Goal: Find contact information: Find contact information

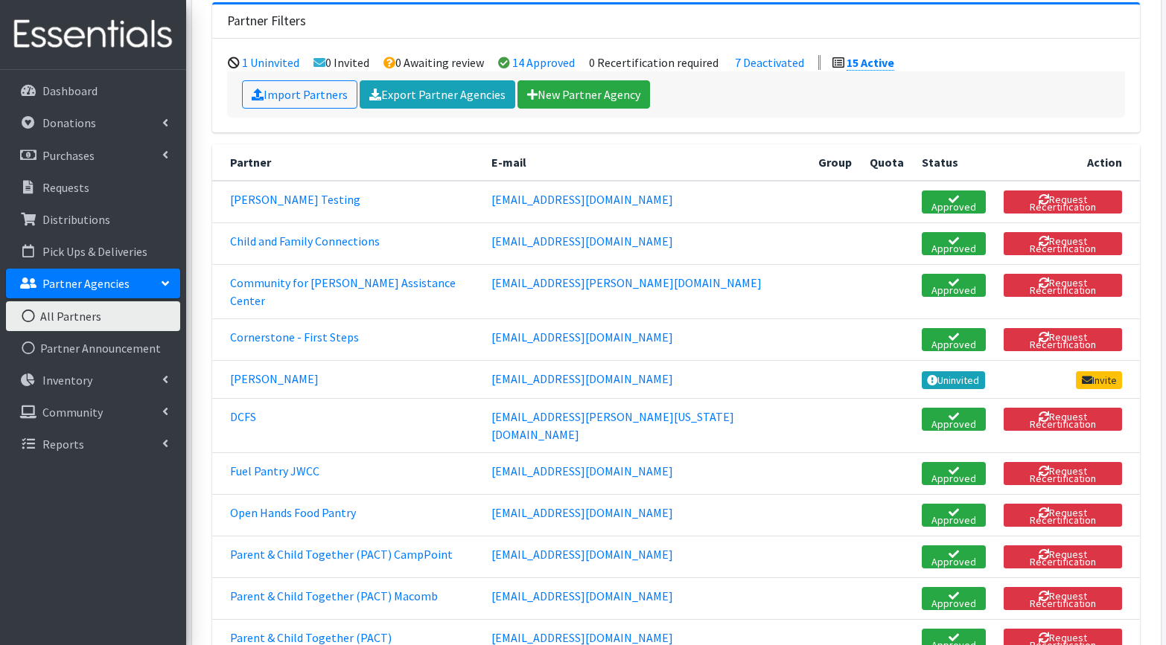
scroll to position [144, 0]
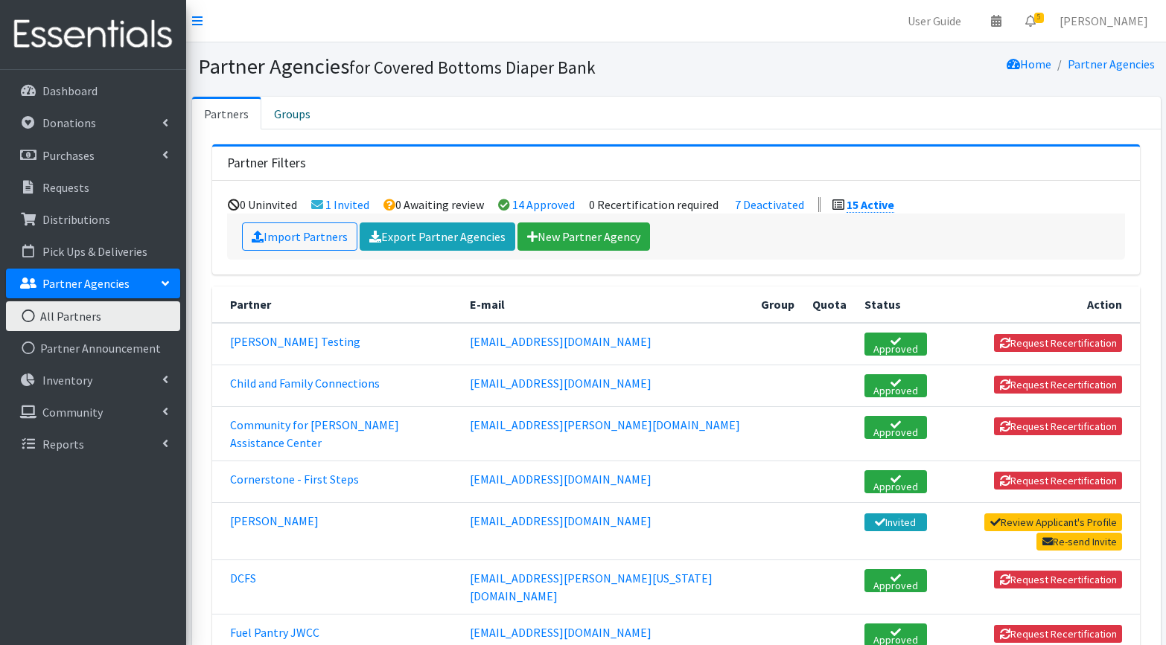
scroll to position [144, 0]
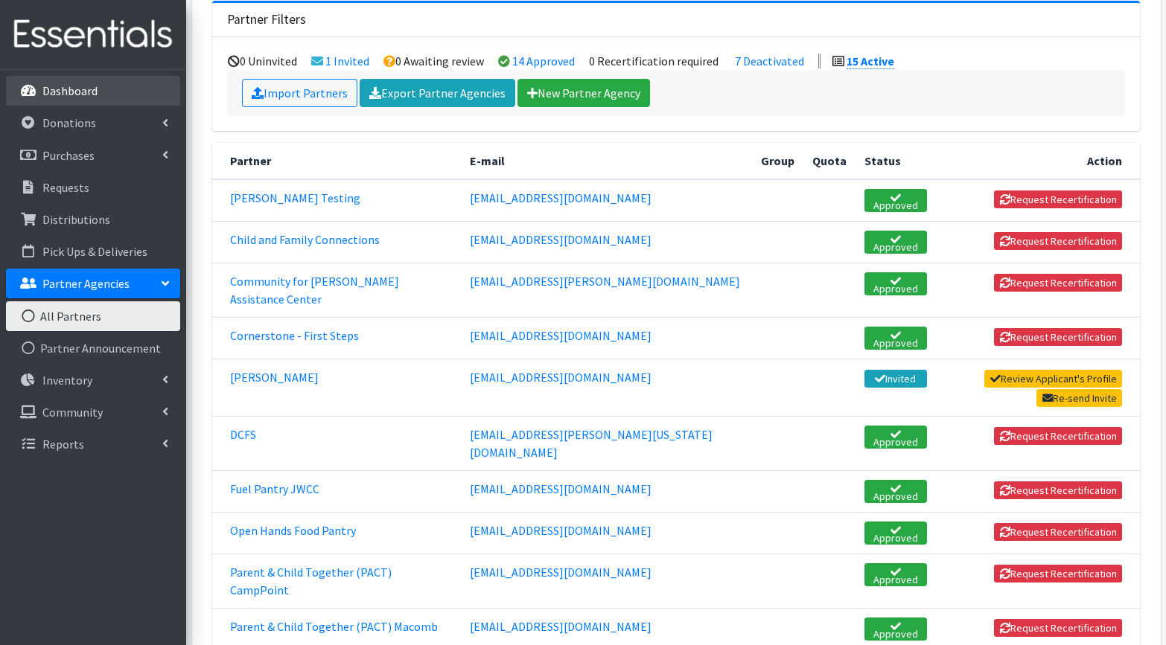
click at [65, 92] on p "Dashboard" at bounding box center [69, 90] width 55 height 15
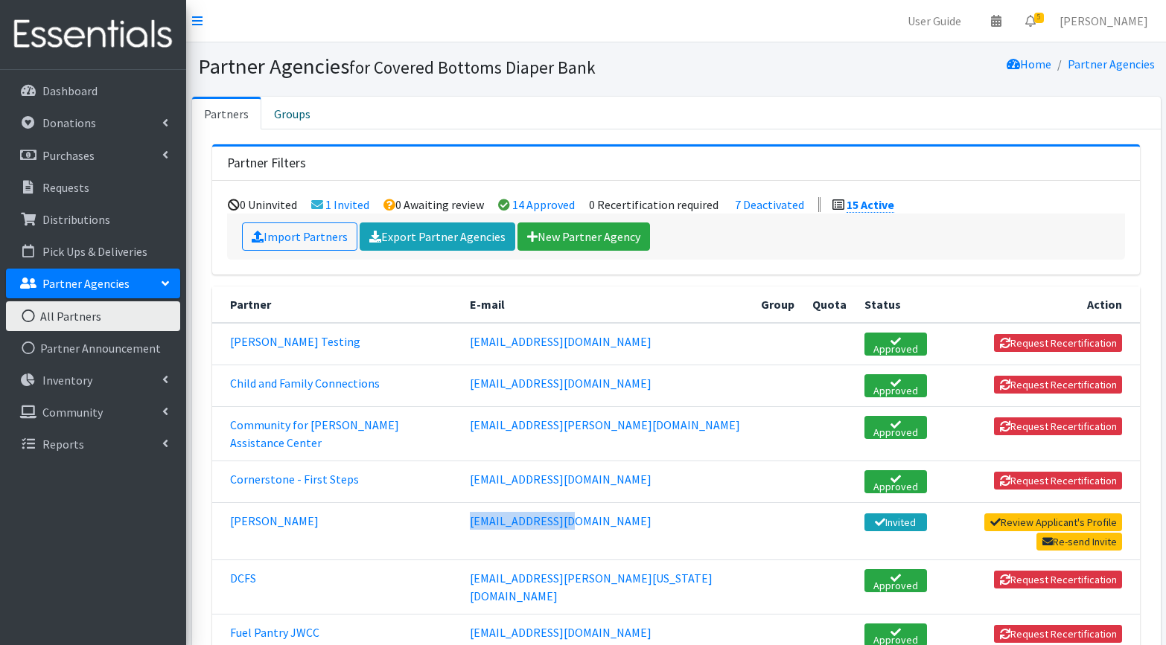
drag, startPoint x: 469, startPoint y: 494, endPoint x: 571, endPoint y: 491, distance: 102.0
click at [571, 502] on td "[EMAIL_ADDRESS][DOMAIN_NAME]" at bounding box center [606, 530] width 291 height 57
copy link "[EMAIL_ADDRESS][DOMAIN_NAME]"
click at [60, 128] on p "Donations" at bounding box center [69, 122] width 54 height 15
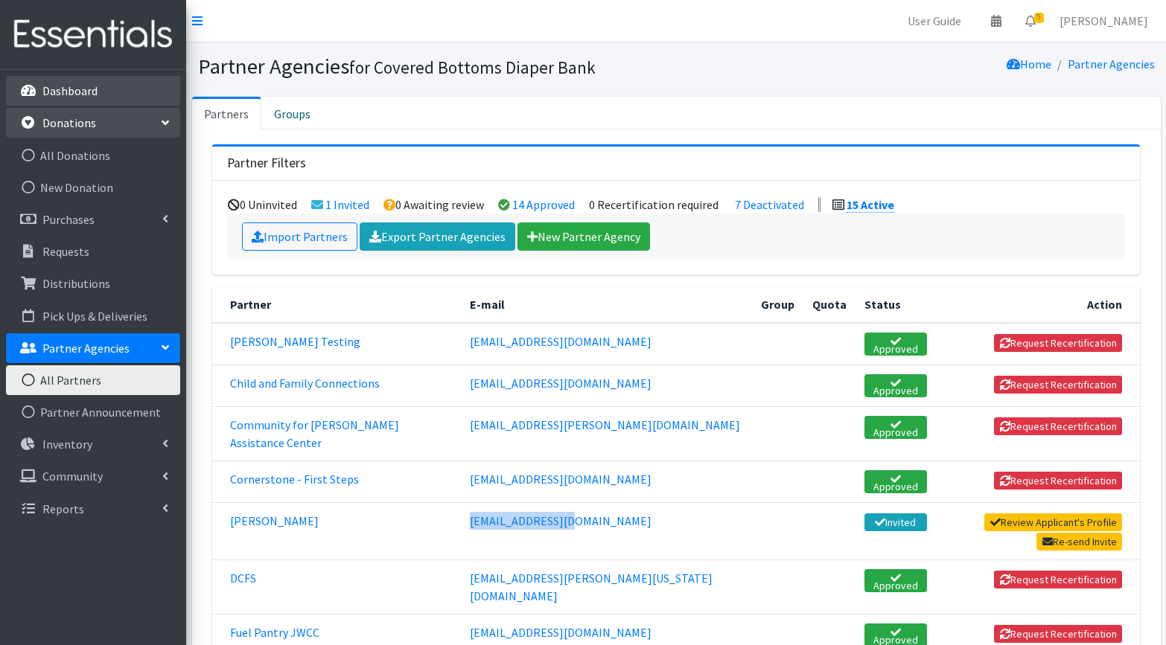
click at [56, 92] on p "Dashboard" at bounding box center [69, 90] width 55 height 15
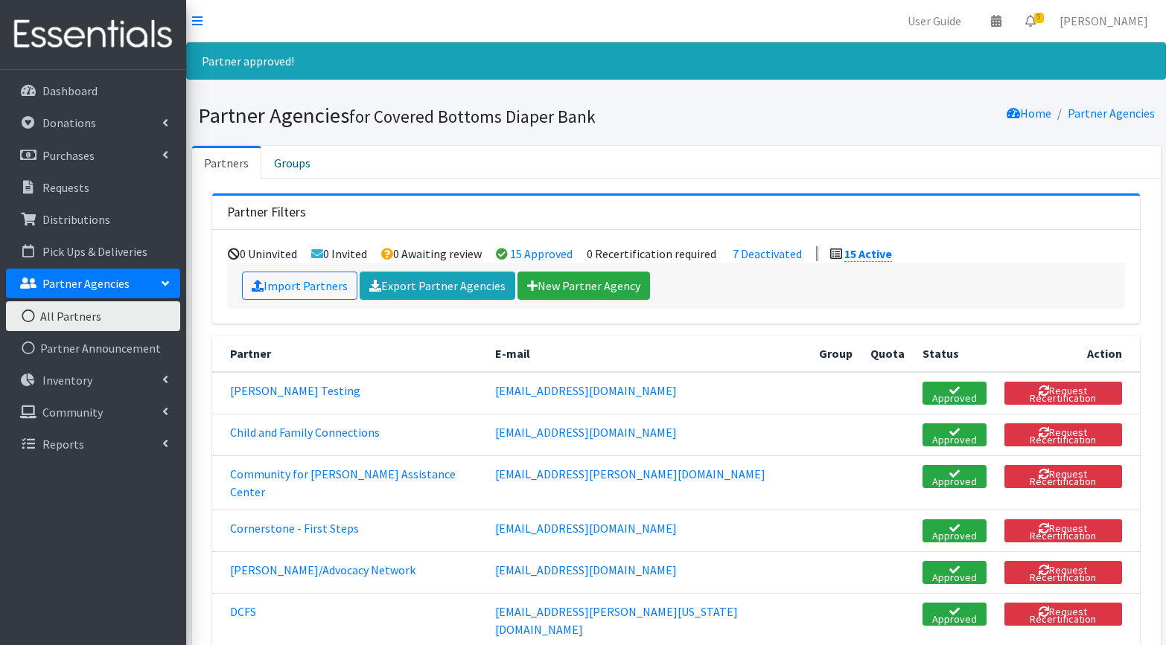
click at [670, 168] on ul "Partners Groups" at bounding box center [676, 162] width 968 height 33
click at [887, 1] on nav "User Guide 0 Pick-ups remaining this week View Calendar 5 5 Requests 0 Partner …" at bounding box center [676, 21] width 980 height 42
